Goal: Information Seeking & Learning: Learn about a topic

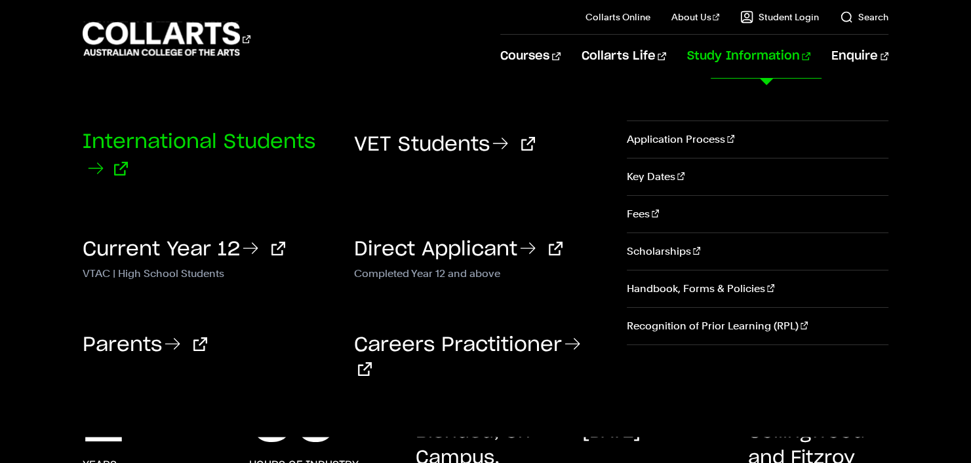
click at [186, 139] on link "International Students" at bounding box center [199, 155] width 233 height 47
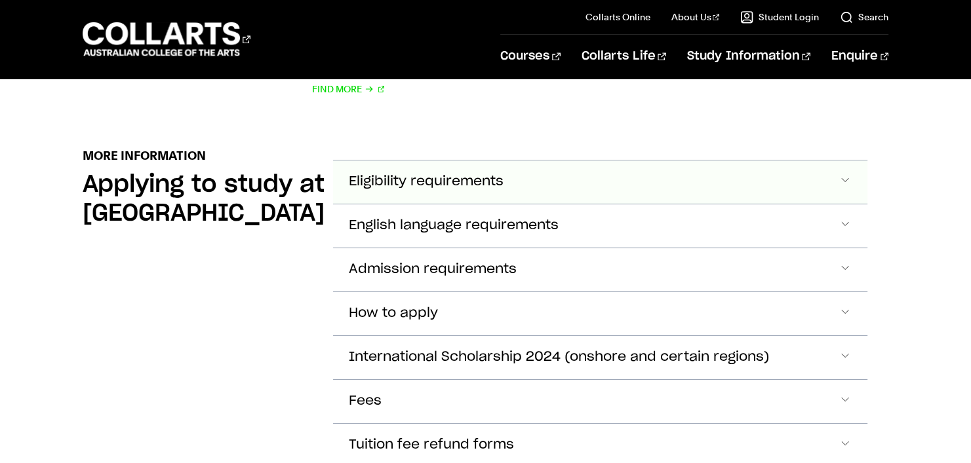
click at [466, 192] on button "Eligibility requirements" at bounding box center [600, 182] width 534 height 43
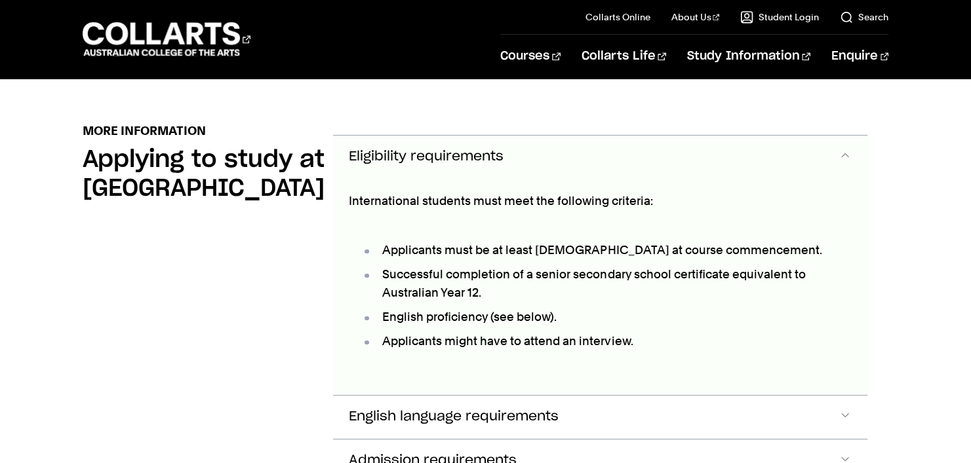
scroll to position [1485, 0]
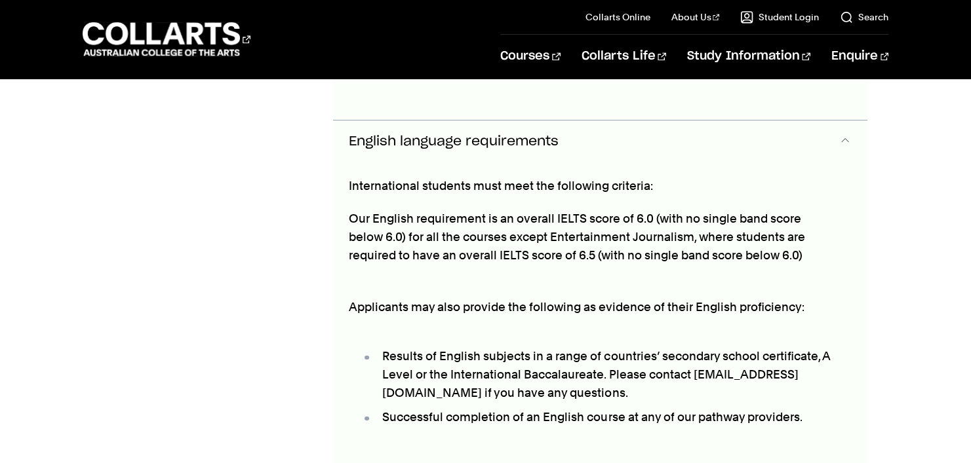
scroll to position [1744, 0]
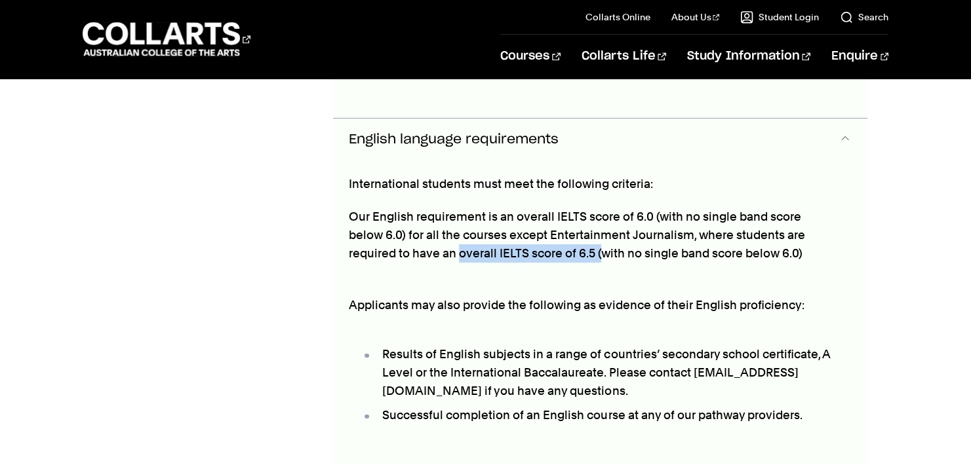
drag, startPoint x: 416, startPoint y: 255, endPoint x: 616, endPoint y: 280, distance: 202.1
click at [542, 255] on p "Our English requirement is an overall IELTS score of 6.0 (with no single band s…" at bounding box center [592, 235] width 486 height 55
click at [656, 290] on p "Applicants may also provide the following as evidence of their English proficie…" at bounding box center [592, 296] width 486 height 37
click at [888, 296] on div "More Information Applying to study at [GEOGRAPHIC_DATA] Eligibility requirement…" at bounding box center [485, 344] width 971 height 1040
click at [852, 118] on div "International students must meet the following criteria: Our English requiremen…" at bounding box center [600, 10] width 534 height 216
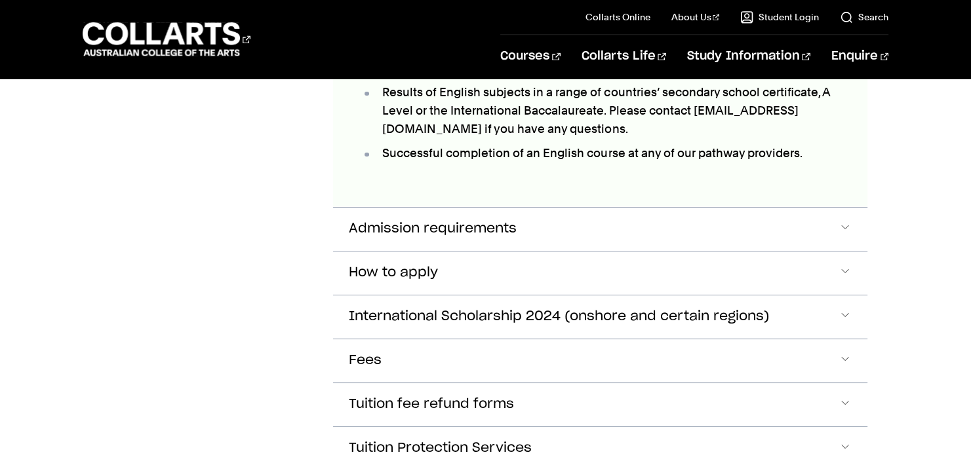
click at [878, 277] on section "More Information Applying to study at [GEOGRAPHIC_DATA] Eligibility requirement…" at bounding box center [486, 81] width 806 height 1040
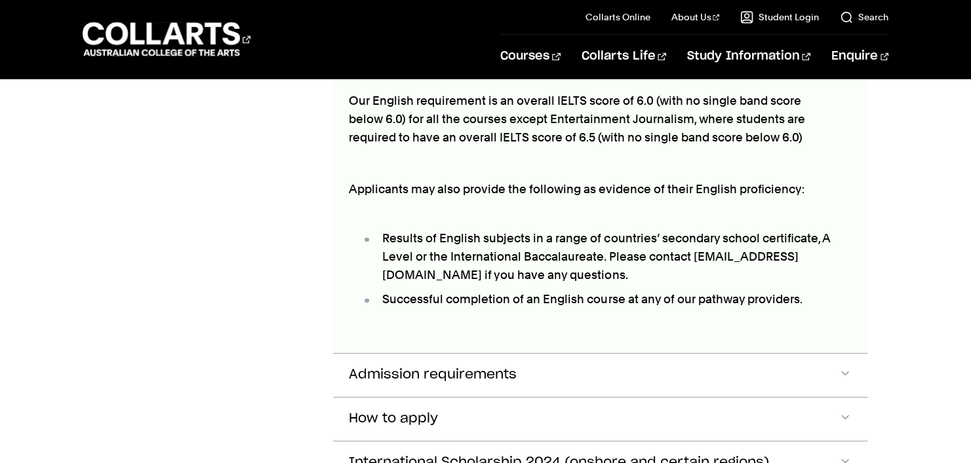
scroll to position [1810, 0]
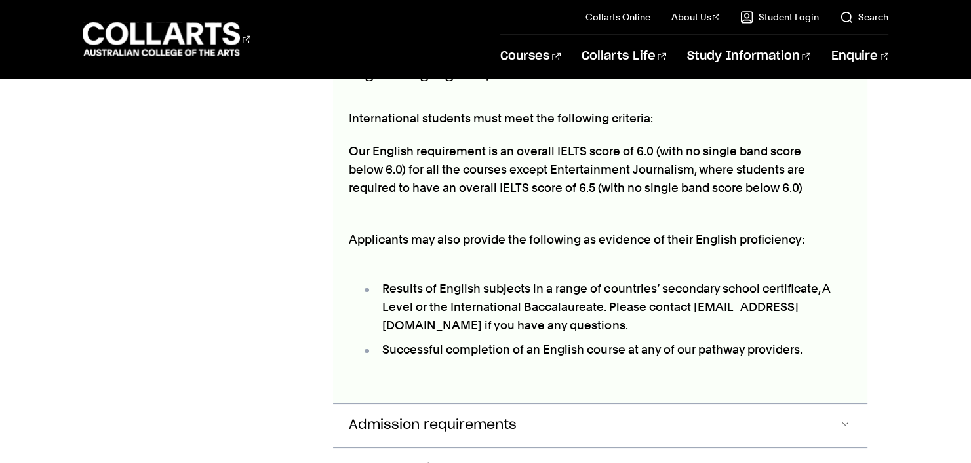
click at [878, 275] on section "More Information Applying to study at [GEOGRAPHIC_DATA] Eligibility requirement…" at bounding box center [486, 278] width 806 height 1040
click at [878, 273] on section "More Information Applying to study at [GEOGRAPHIC_DATA] Eligibility requirement…" at bounding box center [486, 278] width 806 height 1040
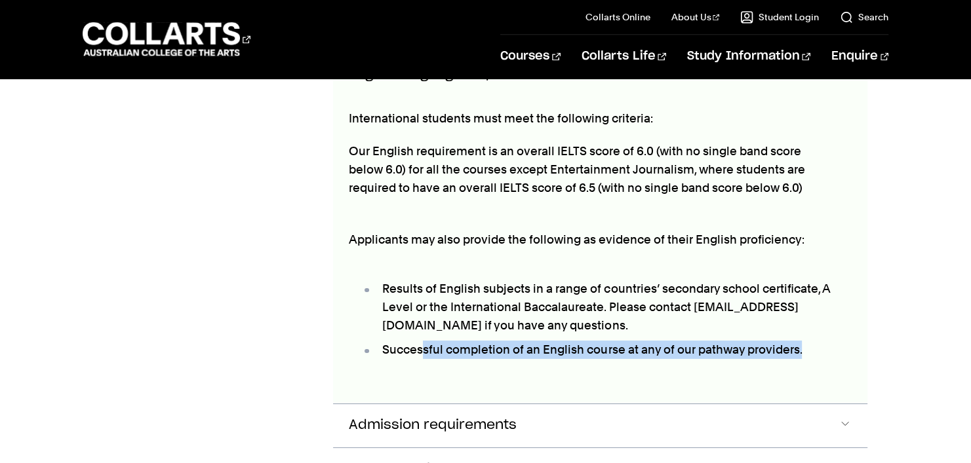
drag, startPoint x: 475, startPoint y: 338, endPoint x: 815, endPoint y: 335, distance: 339.6
click at [815, 335] on ul "Results of English subjects in a range of countries’ secondary school certifica…" at bounding box center [592, 320] width 486 height 112
click at [815, 338] on ul "Results of English subjects in a range of countries’ secondary school certifica…" at bounding box center [592, 320] width 486 height 112
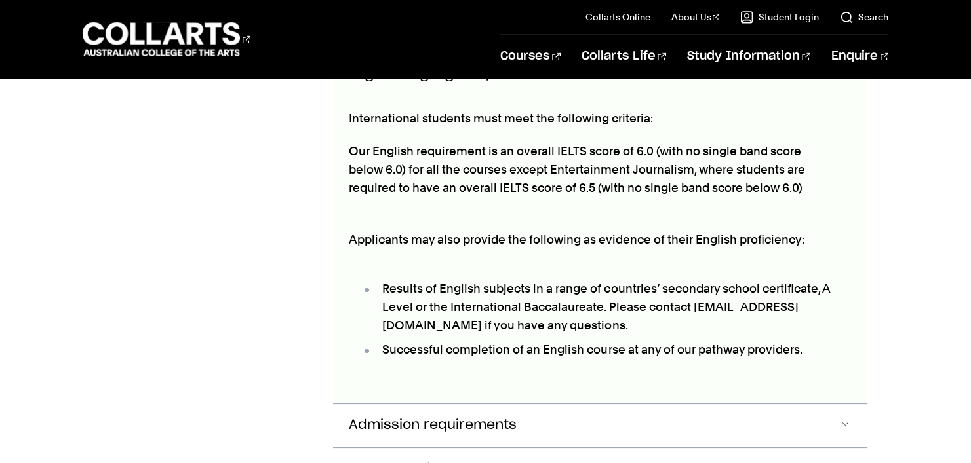
click at [907, 316] on div "More Information Applying to study at [GEOGRAPHIC_DATA] Eligibility requirement…" at bounding box center [485, 278] width 971 height 1040
click at [900, 293] on div "More Information Applying to study at [GEOGRAPHIC_DATA] Eligibility requirement…" at bounding box center [485, 278] width 971 height 1040
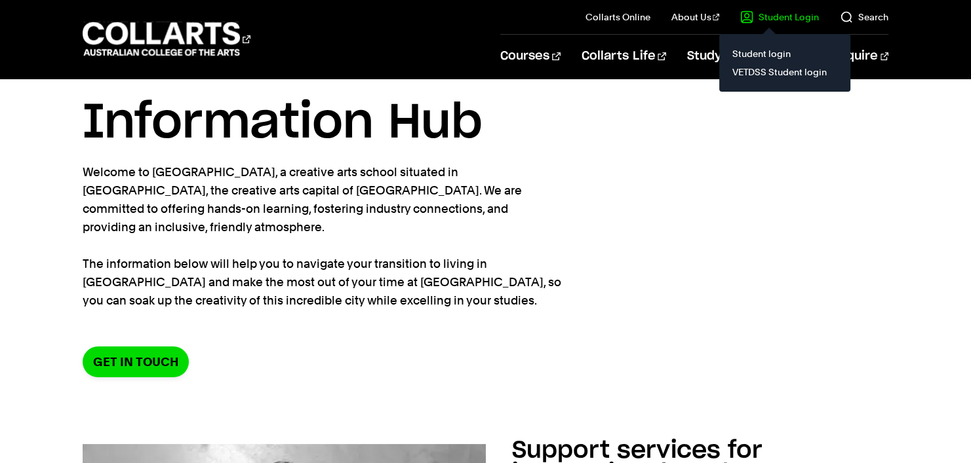
scroll to position [0, 0]
